Goal: Transaction & Acquisition: Book appointment/travel/reservation

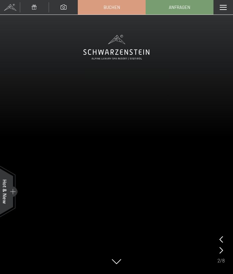
click at [221, 9] on span at bounding box center [223, 7] width 7 height 5
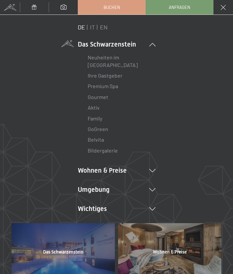
click at [95, 171] on li "Wohnen & Preise Inklusivleistungen Zimmer & Preise Liste Angebote Liste Familie…" at bounding box center [117, 170] width 78 height 9
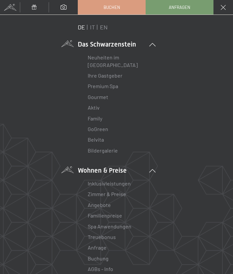
click at [101, 206] on link "Angebote" at bounding box center [99, 205] width 23 height 6
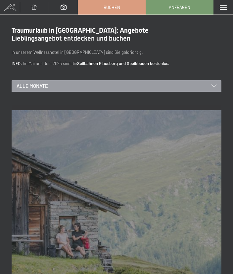
click at [39, 86] on span "Alle Monate" at bounding box center [32, 86] width 31 height 7
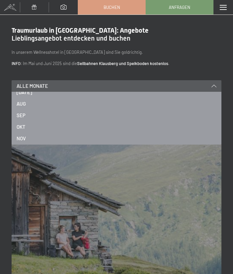
scroll to position [77, 0]
click at [23, 139] on span "NOV" at bounding box center [21, 138] width 9 height 7
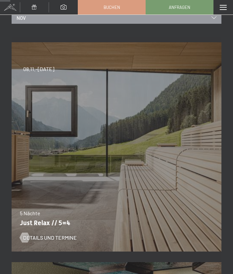
scroll to position [69, 0]
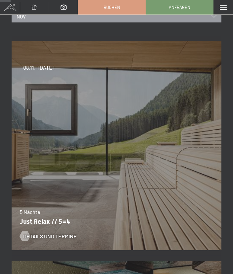
click at [50, 236] on span "Details und Termine" at bounding box center [50, 236] width 54 height 7
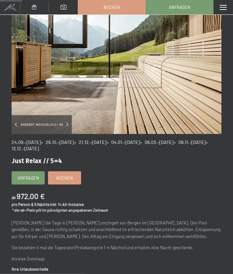
scroll to position [63, 0]
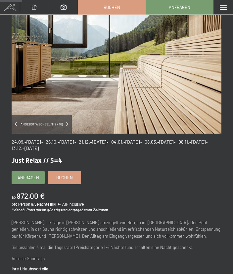
click at [68, 178] on span "Buchen" at bounding box center [64, 178] width 17 height 6
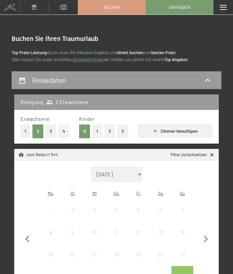
click at [209, 235] on icon "button" at bounding box center [206, 240] width 14 height 14
select select "2025-10-01"
click at [206, 237] on icon "button" at bounding box center [206, 240] width 14 height 14
select select "2025-11-01"
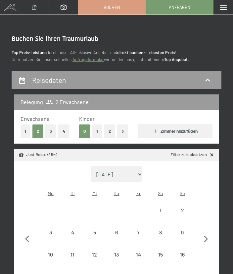
click at [160, 230] on div "8" at bounding box center [160, 240] width 20 height 20
select select "2025-11-01"
click at [117, 252] on div "13" at bounding box center [116, 262] width 20 height 20
select select "2025-11-01"
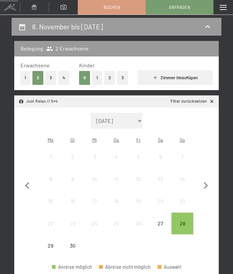
scroll to position [54, 0]
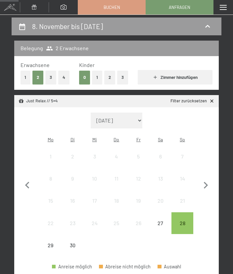
click at [206, 183] on icon "button" at bounding box center [206, 186] width 14 height 14
select select "2025-10-01"
click at [204, 185] on icon "button" at bounding box center [206, 186] width 14 height 14
select select "2025-11-01"
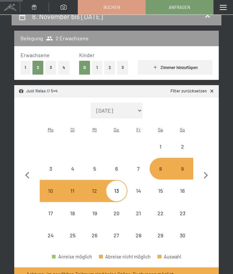
scroll to position [71, 0]
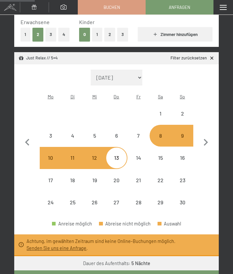
click at [77, 271] on button "Weiter zu „Zimmer“" at bounding box center [116, 278] width 204 height 15
select select "2025-11-01"
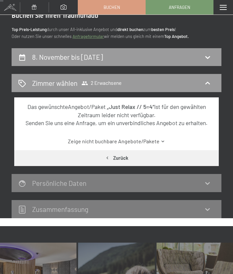
scroll to position [0, 0]
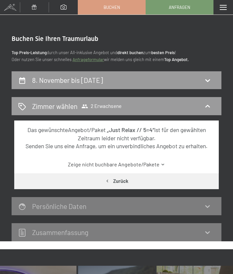
click at [207, 111] on div "Zimmer wählen 2 Erwachsene" at bounding box center [117, 106] width 210 height 18
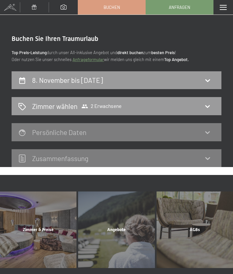
click at [222, 6] on span at bounding box center [223, 7] width 7 height 5
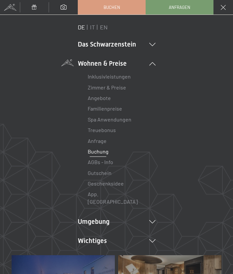
click at [98, 90] on link "Zimmer & Preise" at bounding box center [107, 87] width 38 height 6
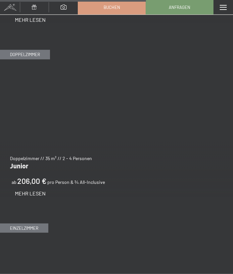
scroll to position [1887, 0]
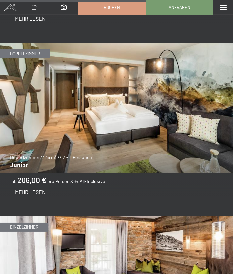
click at [32, 189] on span "Mehr Lesen" at bounding box center [30, 192] width 31 height 6
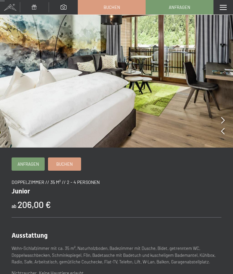
scroll to position [17, 0]
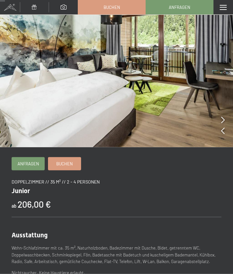
click at [223, 118] on icon at bounding box center [223, 120] width 4 height 7
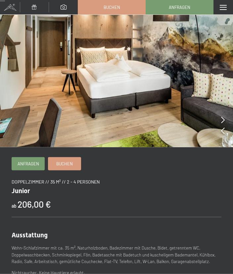
click at [224, 117] on icon at bounding box center [223, 120] width 4 height 7
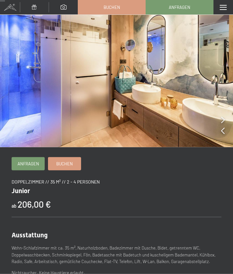
click at [223, 121] on icon at bounding box center [223, 120] width 4 height 7
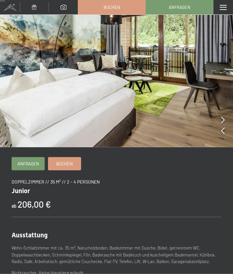
click at [222, 117] on icon at bounding box center [223, 120] width 4 height 7
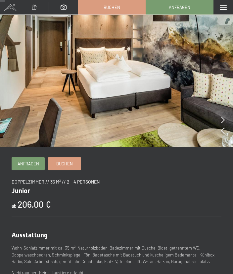
click at [68, 162] on span "Buchen" at bounding box center [64, 164] width 17 height 6
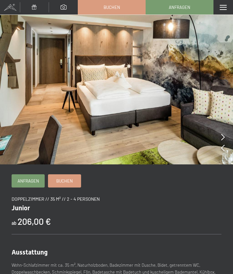
click at [29, 182] on span "Anfragen" at bounding box center [28, 181] width 21 height 6
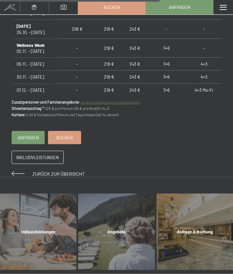
scroll to position [568, 0]
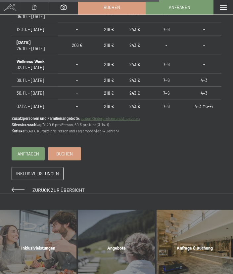
click at [122, 246] on span "Angebote" at bounding box center [116, 248] width 19 height 5
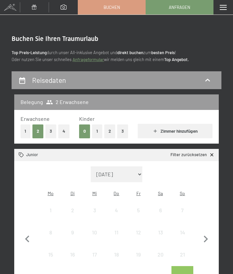
click at [206, 235] on icon "button" at bounding box center [206, 240] width 14 height 14
select select "2025-10-01"
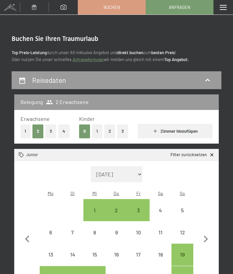
click at [207, 237] on icon "button" at bounding box center [206, 240] width 14 height 14
select select "[DATE]"
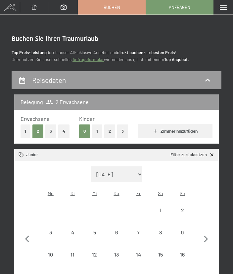
select select "[DATE]"
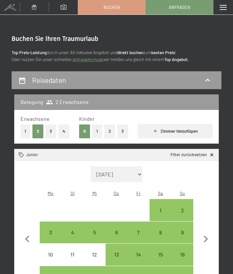
click at [159, 230] on div "8" at bounding box center [160, 240] width 20 height 20
select select "[DATE]"
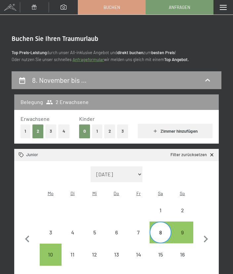
click at [117, 252] on div "13" at bounding box center [116, 262] width 20 height 20
select select "[DATE]"
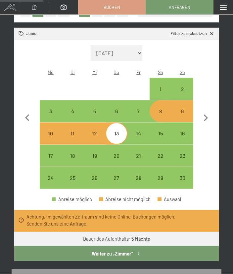
click at [52, 247] on button "Weiter zu „Zimmer“" at bounding box center [116, 253] width 204 height 15
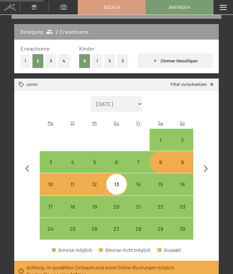
select select "[DATE]"
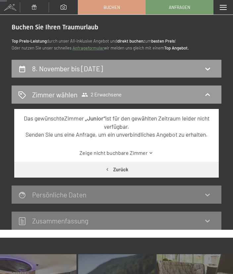
scroll to position [0, 0]
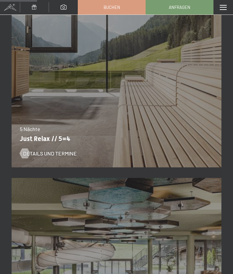
scroll to position [592, 0]
click at [42, 154] on span "Details und Termine" at bounding box center [50, 153] width 54 height 7
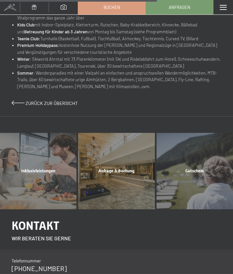
scroll to position [467, 0]
click at [111, 165] on div "Anfrage & Buchung Mehr erfahren" at bounding box center [116, 171] width 78 height 76
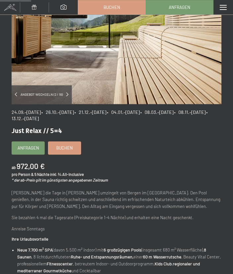
scroll to position [93, 0]
click at [65, 145] on span "Buchen" at bounding box center [64, 148] width 17 height 6
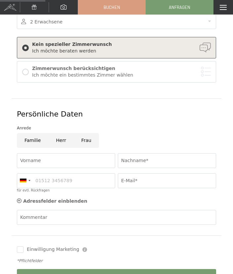
scroll to position [95, 0]
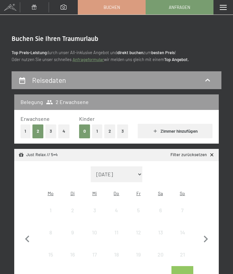
click at [212, 233] on icon "button" at bounding box center [206, 240] width 14 height 14
select select "[DATE]"
click at [211, 233] on icon "button" at bounding box center [206, 240] width 14 height 14
select select "[DATE]"
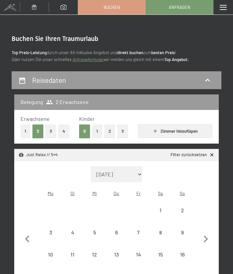
select select "[DATE]"
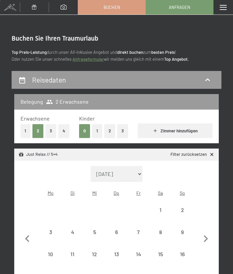
click at [117, 252] on div "13" at bounding box center [116, 262] width 20 height 20
select select "[DATE]"
click at [182, 230] on div "9" at bounding box center [182, 240] width 20 height 20
select select "[DATE]"
click at [160, 230] on div "8" at bounding box center [160, 240] width 20 height 20
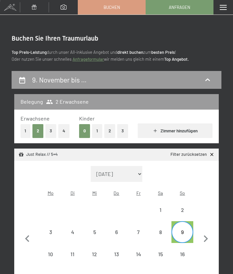
select select "[DATE]"
click at [95, 252] on div "12" at bounding box center [94, 262] width 20 height 20
select select "[DATE]"
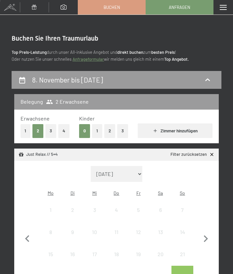
click at [206, 234] on icon "button" at bounding box center [206, 239] width 14 height 14
select select "[DATE]"
click at [205, 235] on icon "button" at bounding box center [206, 239] width 14 height 14
select select "[DATE]"
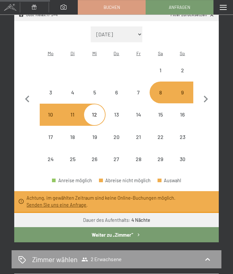
scroll to position [140, 0]
click at [117, 112] on div "13" at bounding box center [116, 122] width 20 height 20
select select "[DATE]"
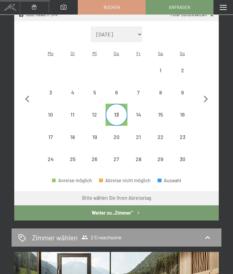
click at [162, 90] on div "8" at bounding box center [160, 100] width 20 height 20
select select "[DATE]"
click at [118, 112] on div "13" at bounding box center [116, 122] width 20 height 20
select select "[DATE]"
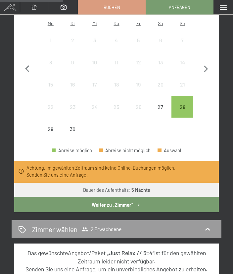
scroll to position [176, 0]
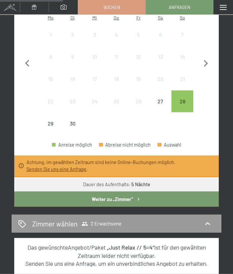
click at [55, 194] on button "Weiter zu „Zimmer“" at bounding box center [116, 199] width 204 height 15
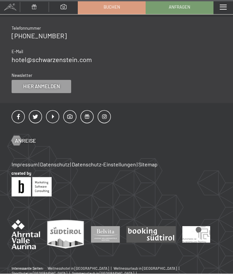
scroll to position [365, 0]
